Goal: Information Seeking & Learning: Learn about a topic

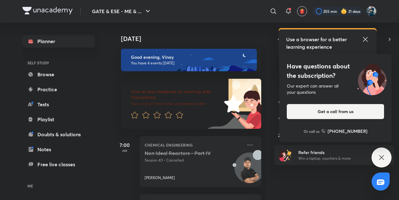
click at [364, 41] on icon at bounding box center [365, 39] width 7 height 7
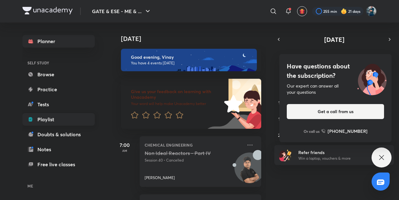
click at [36, 117] on link "Playlist" at bounding box center [58, 119] width 72 height 12
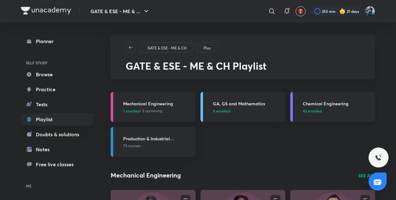
click at [316, 103] on h3 "Chemical Engineering" at bounding box center [337, 103] width 69 height 7
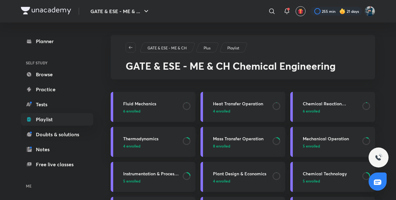
click at [148, 173] on h3 "Instrumentation & Process Control" at bounding box center [151, 173] width 56 height 7
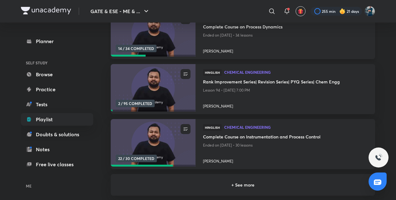
scroll to position [100, 0]
click at [242, 137] on h4 "Complete Course on Instrumentation and Process Control" at bounding box center [285, 137] width 165 height 8
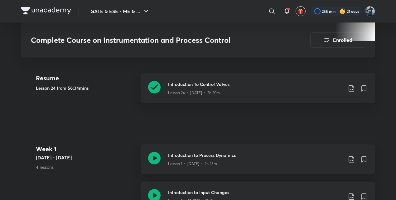
scroll to position [301, 0]
click at [154, 85] on icon at bounding box center [154, 86] width 12 height 12
